Goal: Transaction & Acquisition: Purchase product/service

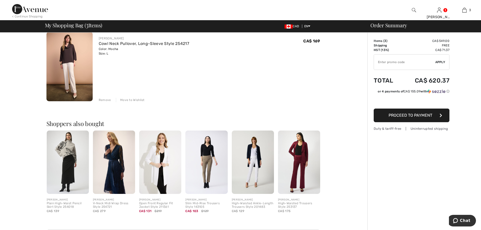
scroll to position [202, 0]
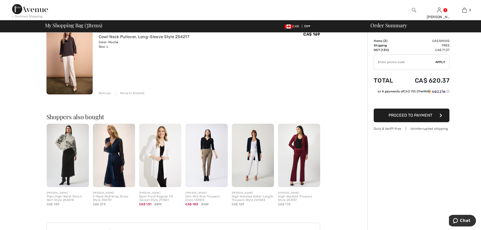
click at [256, 162] on img at bounding box center [253, 155] width 42 height 63
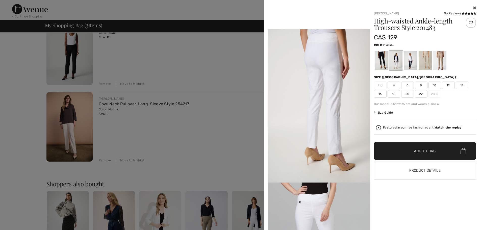
scroll to position [123, 0]
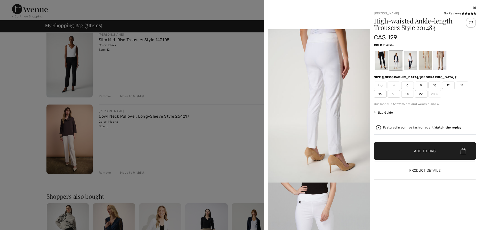
click at [75, 143] on div at bounding box center [240, 115] width 481 height 230
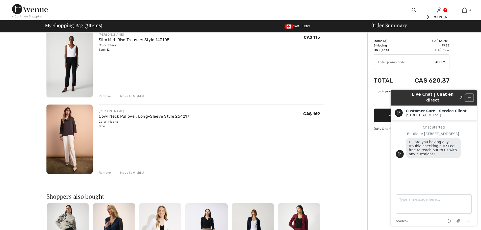
click at [470, 98] on icon "Minimize widget" at bounding box center [470, 98] width 2 height 0
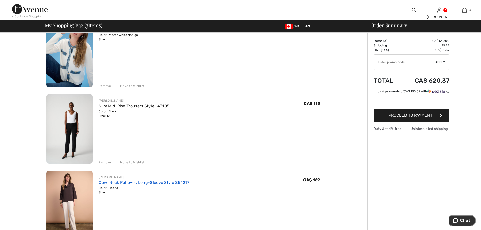
scroll to position [101, 0]
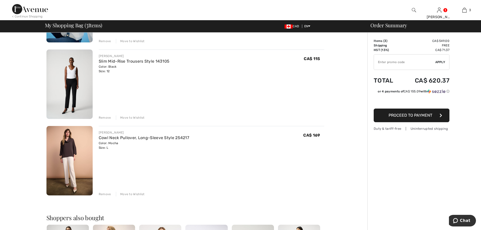
click at [70, 148] on img at bounding box center [69, 160] width 46 height 69
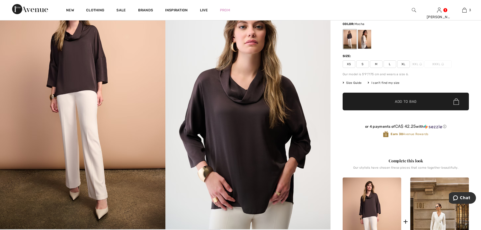
scroll to position [126, 0]
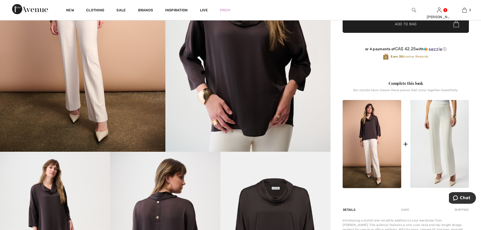
click at [433, 156] on img at bounding box center [440, 144] width 59 height 88
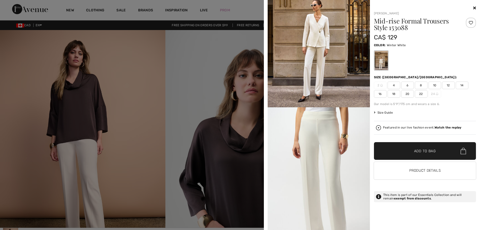
scroll to position [354, 0]
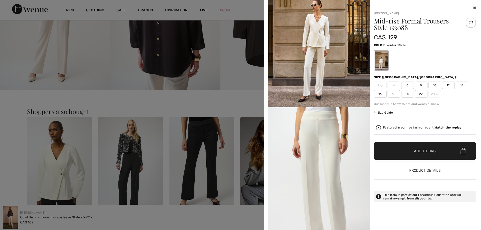
click at [450, 84] on span "12" at bounding box center [448, 86] width 13 height 8
click at [426, 150] on span "Add to Bag" at bounding box center [425, 151] width 22 height 5
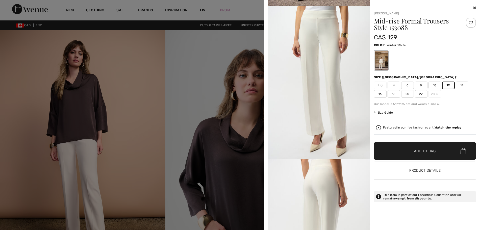
scroll to position [20, 0]
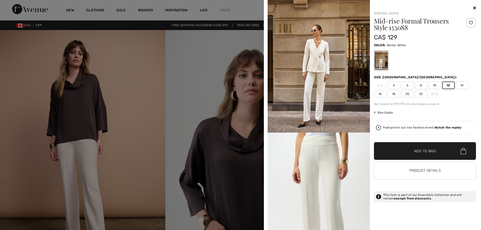
click at [427, 150] on span "Add to Bag" at bounding box center [425, 151] width 22 height 5
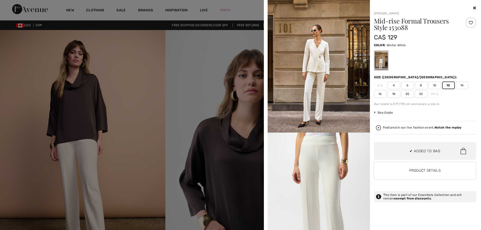
scroll to position [134, 0]
click at [475, 8] on icon at bounding box center [475, 8] width 3 height 4
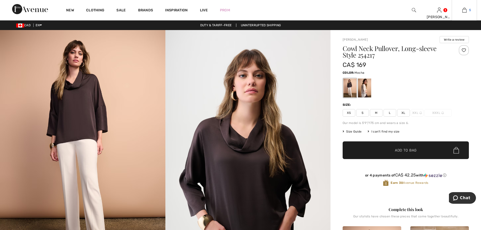
click at [464, 10] on img at bounding box center [465, 10] width 4 height 6
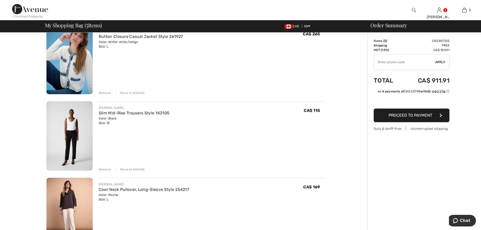
scroll to position [51, 0]
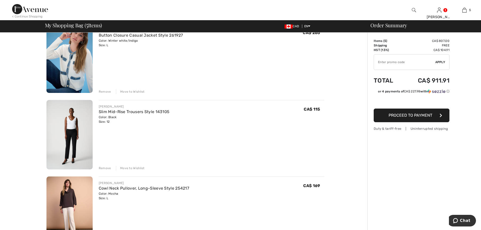
click at [107, 168] on div "Remove" at bounding box center [105, 168] width 12 height 5
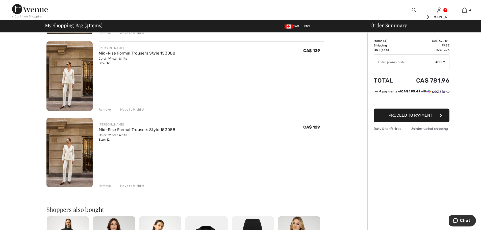
scroll to position [177, 0]
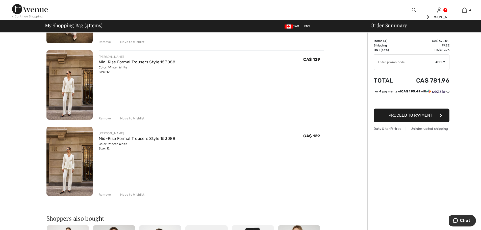
click at [71, 86] on img at bounding box center [69, 84] width 46 height 69
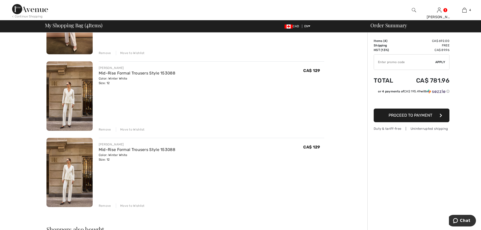
scroll to position [202, 0]
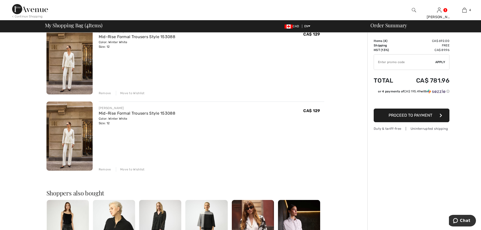
click at [107, 170] on div "Remove" at bounding box center [105, 169] width 12 height 5
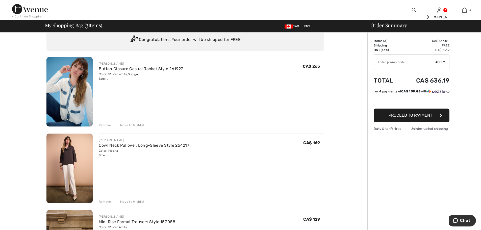
scroll to position [25, 0]
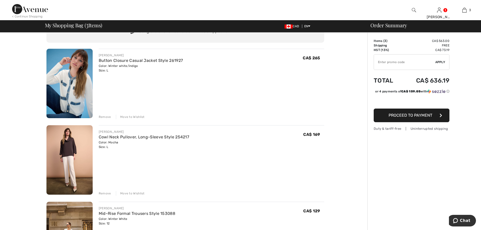
click at [81, 94] on img at bounding box center [69, 83] width 46 height 69
click at [104, 116] on div "Remove" at bounding box center [105, 117] width 12 height 5
